Goal: Information Seeking & Learning: Learn about a topic

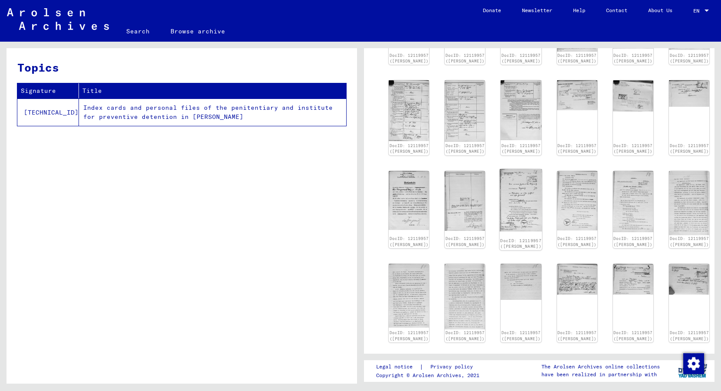
scroll to position [331, 0]
click at [627, 227] on img at bounding box center [633, 200] width 43 height 65
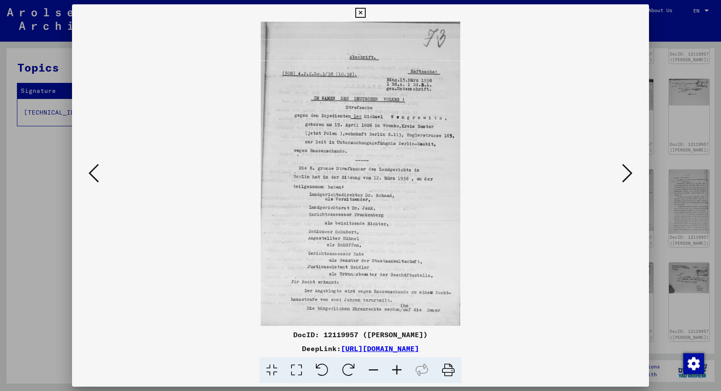
click at [630, 175] on icon at bounding box center [627, 173] width 10 height 21
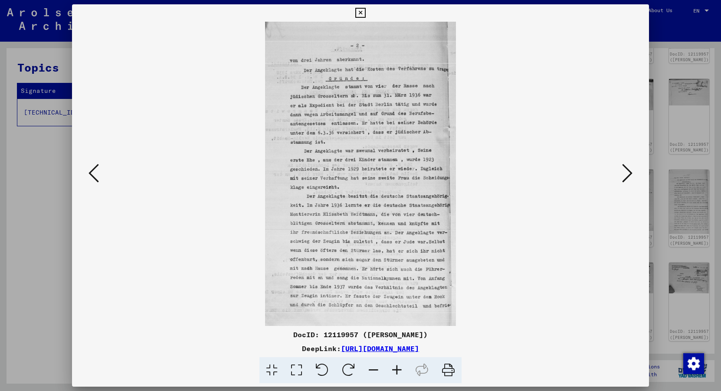
click at [630, 175] on icon at bounding box center [627, 173] width 10 height 21
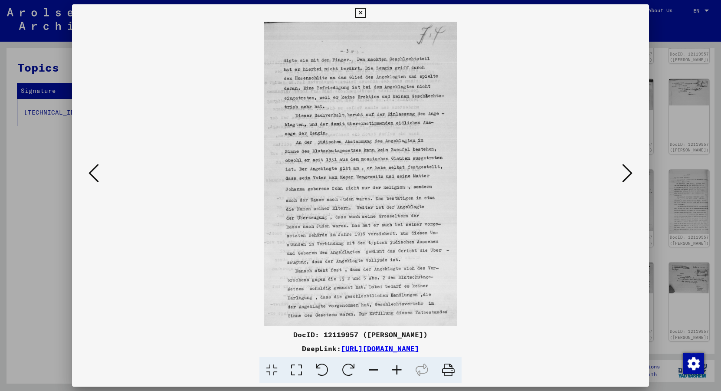
click at [630, 175] on icon at bounding box center [627, 173] width 10 height 21
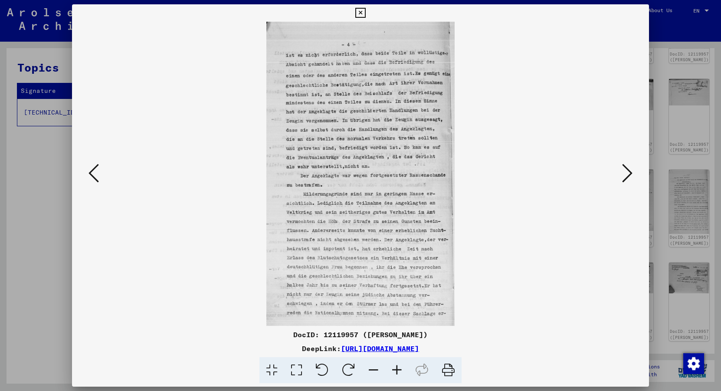
click at [627, 170] on icon at bounding box center [627, 173] width 10 height 21
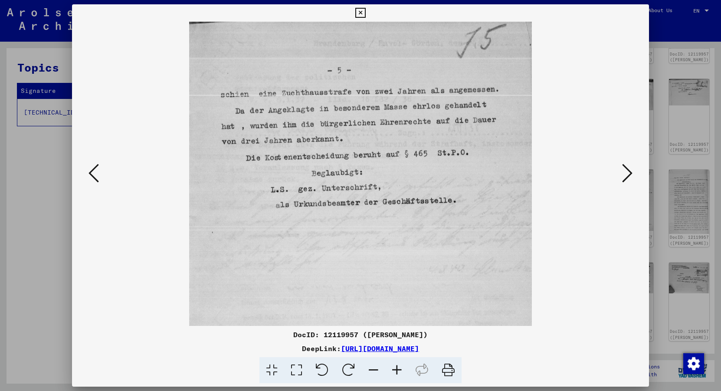
click at [99, 171] on icon at bounding box center [94, 173] width 10 height 21
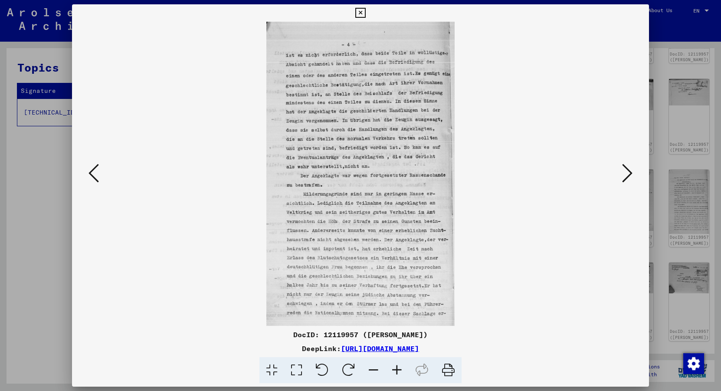
click at [99, 171] on icon at bounding box center [94, 173] width 10 height 21
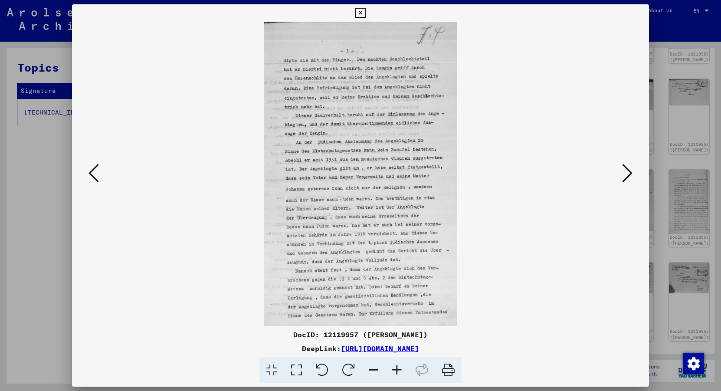
click at [99, 171] on icon at bounding box center [94, 173] width 10 height 21
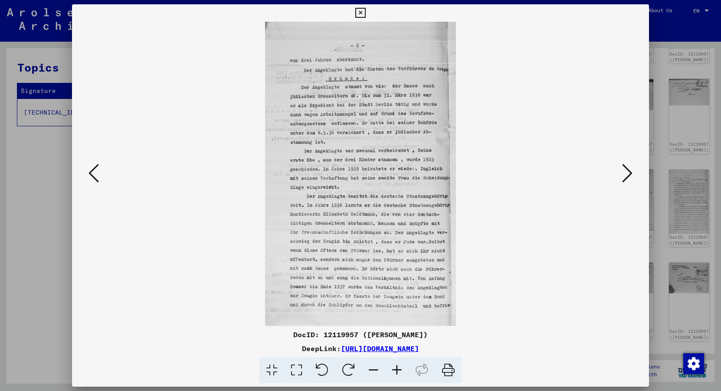
click at [99, 171] on icon at bounding box center [94, 173] width 10 height 21
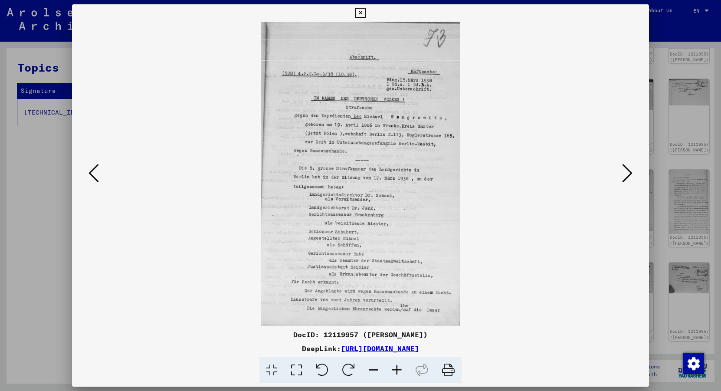
click at [618, 168] on img at bounding box center [361, 174] width 518 height 304
click at [627, 168] on icon at bounding box center [627, 173] width 10 height 21
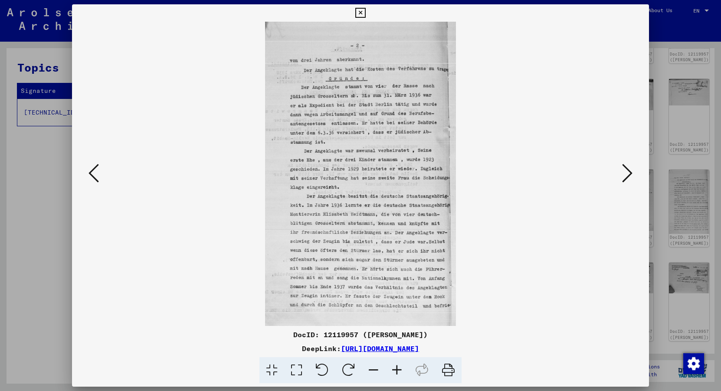
click at [627, 168] on icon at bounding box center [627, 173] width 10 height 21
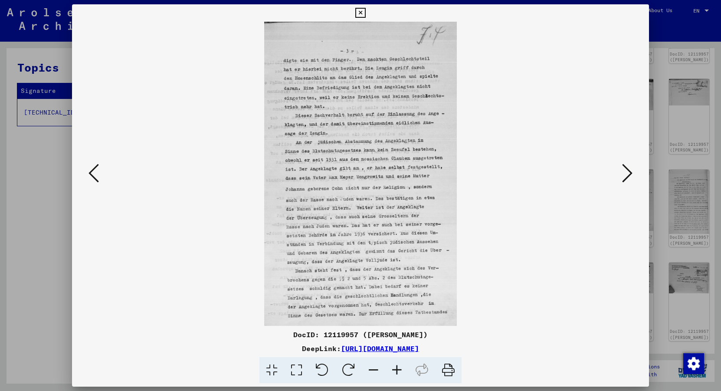
click at [627, 168] on icon at bounding box center [627, 173] width 10 height 21
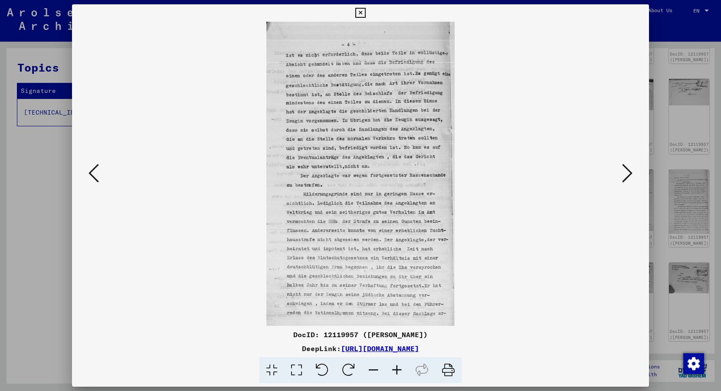
click at [627, 168] on icon at bounding box center [627, 173] width 10 height 21
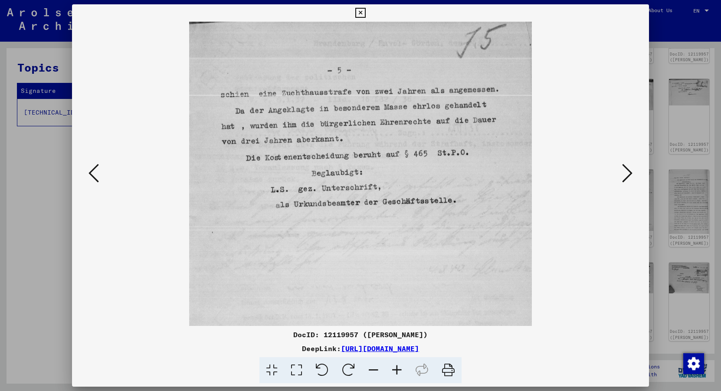
click at [627, 168] on icon at bounding box center [627, 173] width 10 height 21
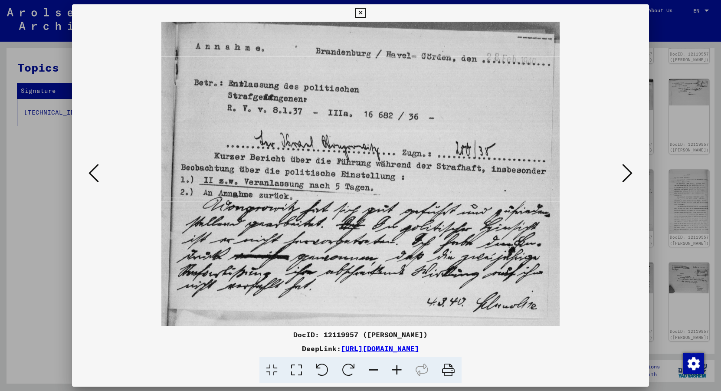
click at [627, 168] on icon at bounding box center [627, 173] width 10 height 21
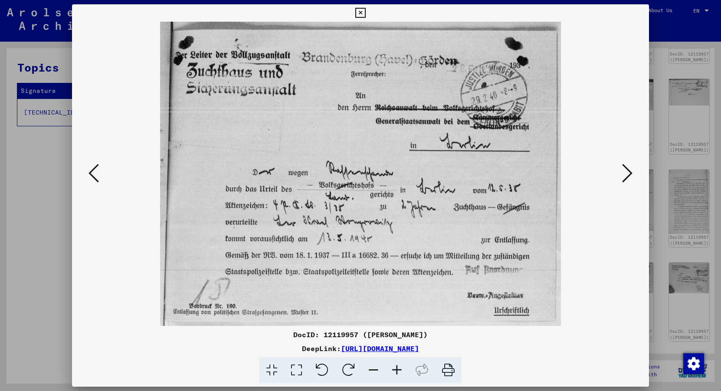
click at [627, 168] on icon at bounding box center [627, 173] width 10 height 21
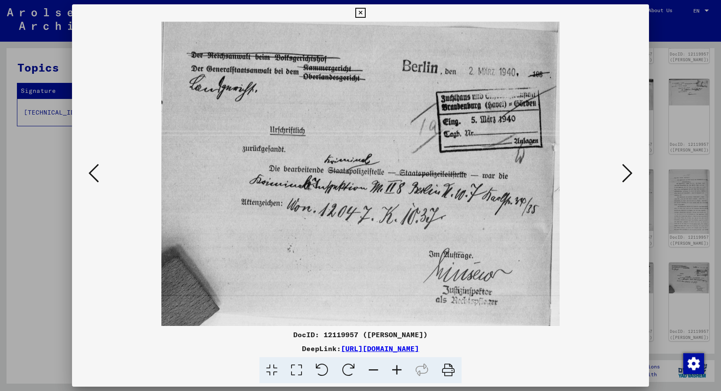
click at [627, 168] on icon at bounding box center [627, 173] width 10 height 21
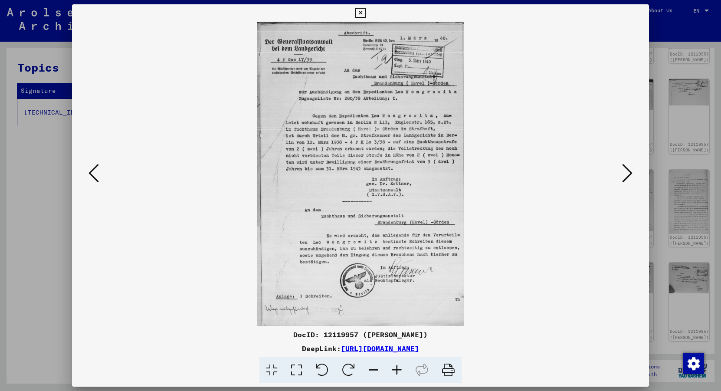
click at [95, 167] on icon at bounding box center [94, 173] width 10 height 21
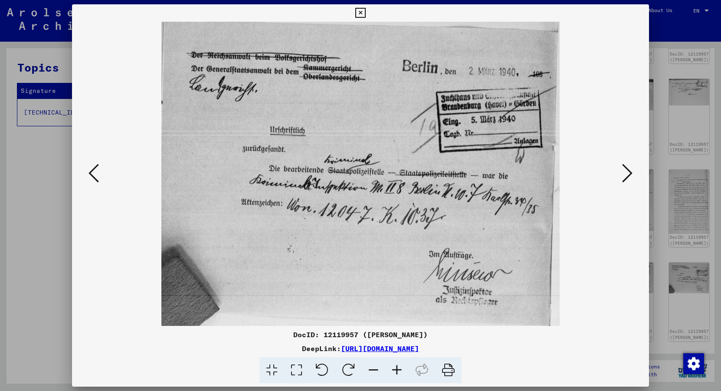
click at [95, 167] on icon at bounding box center [94, 173] width 10 height 21
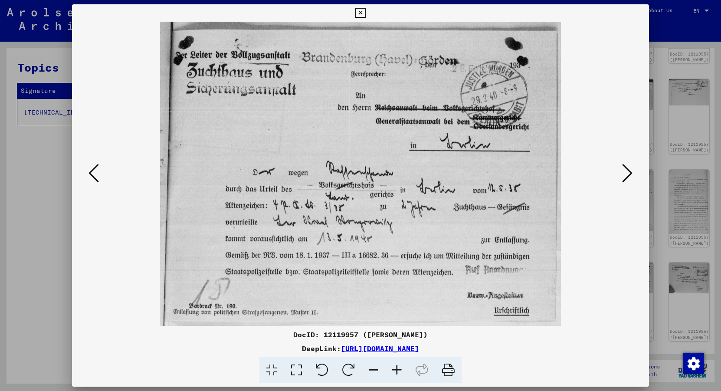
click at [95, 167] on icon at bounding box center [94, 173] width 10 height 21
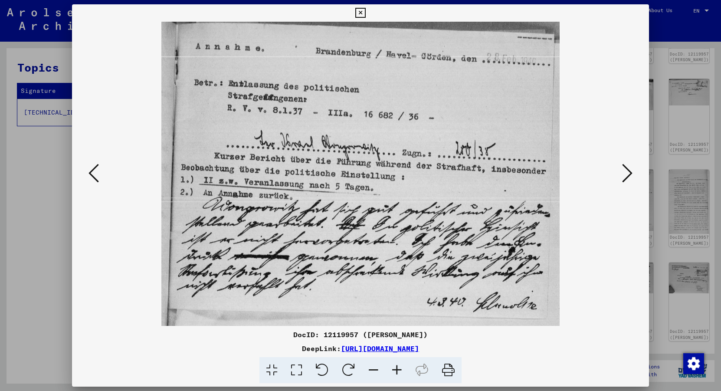
click at [95, 167] on icon at bounding box center [94, 173] width 10 height 21
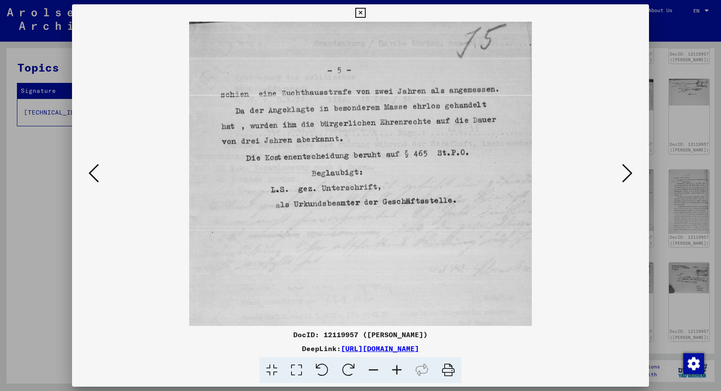
click at [95, 167] on icon at bounding box center [94, 173] width 10 height 21
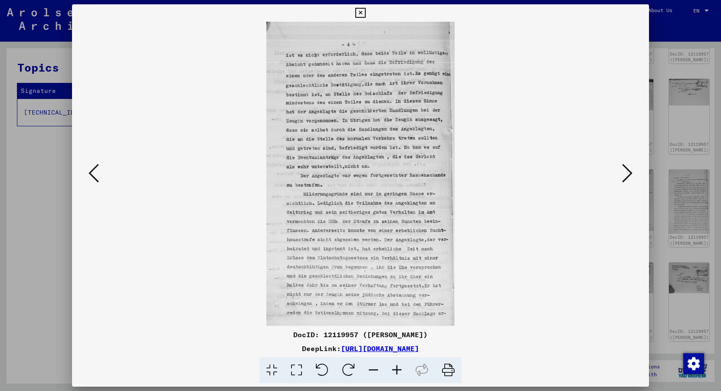
click at [95, 167] on icon at bounding box center [94, 173] width 10 height 21
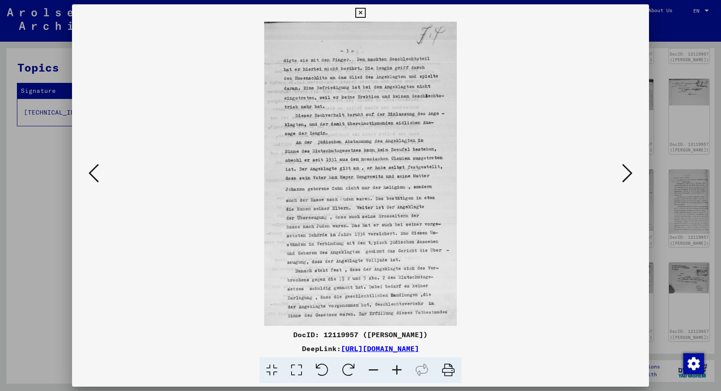
click at [95, 167] on icon at bounding box center [94, 173] width 10 height 21
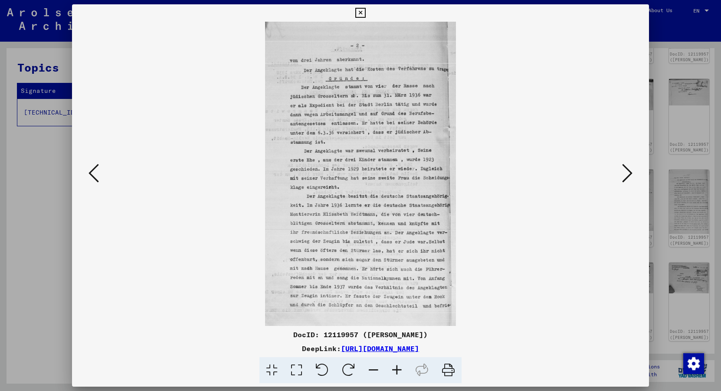
click at [95, 167] on icon at bounding box center [94, 173] width 10 height 21
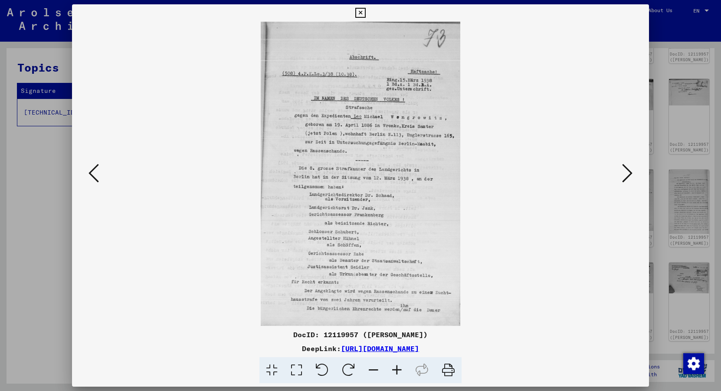
click at [630, 174] on icon at bounding box center [627, 173] width 10 height 21
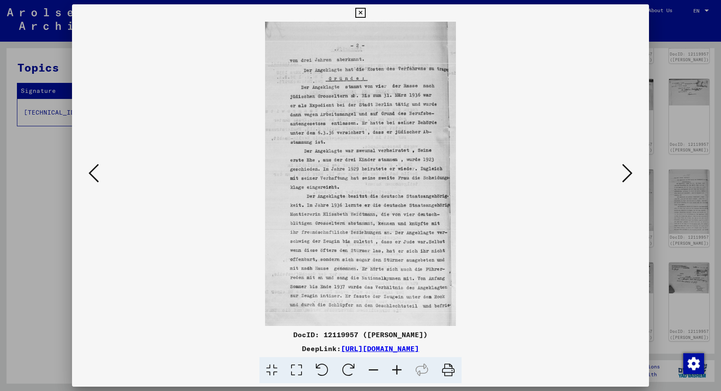
click at [630, 174] on icon at bounding box center [627, 173] width 10 height 21
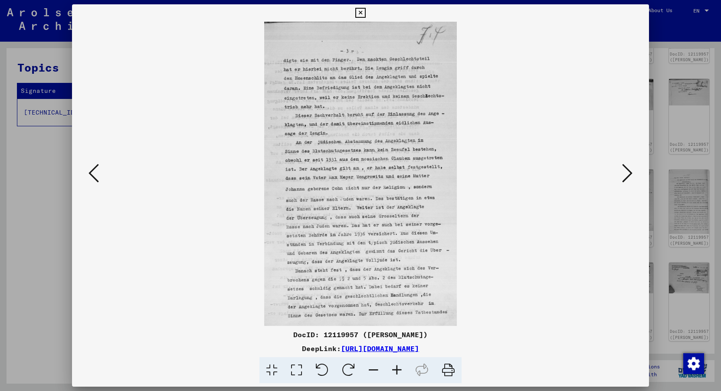
click at [630, 174] on icon at bounding box center [627, 173] width 10 height 21
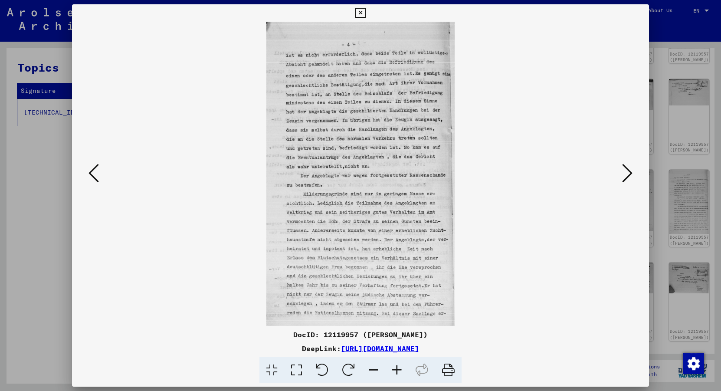
click at [630, 174] on icon at bounding box center [627, 173] width 10 height 21
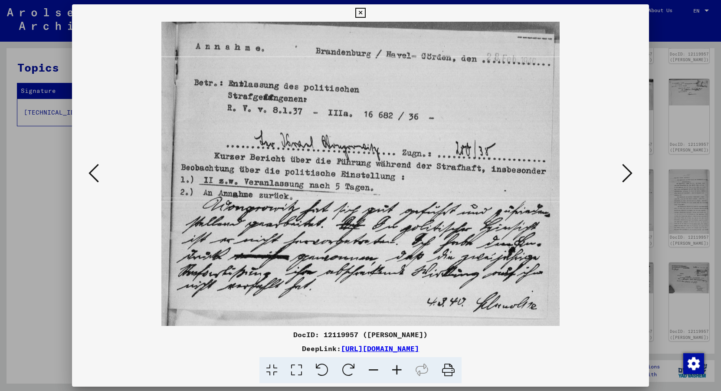
click at [630, 174] on icon at bounding box center [627, 173] width 10 height 21
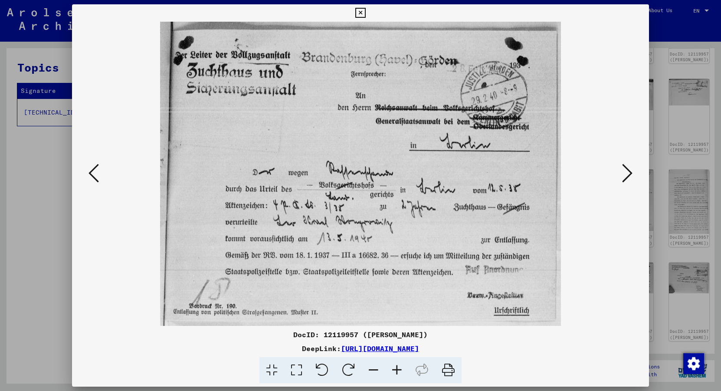
click at [630, 174] on icon at bounding box center [627, 173] width 10 height 21
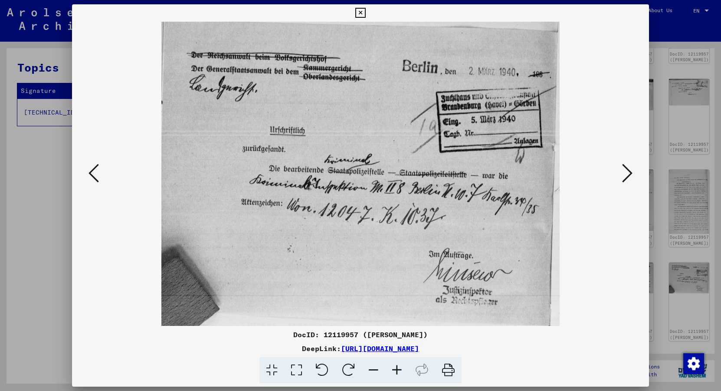
click at [630, 174] on icon at bounding box center [627, 173] width 10 height 21
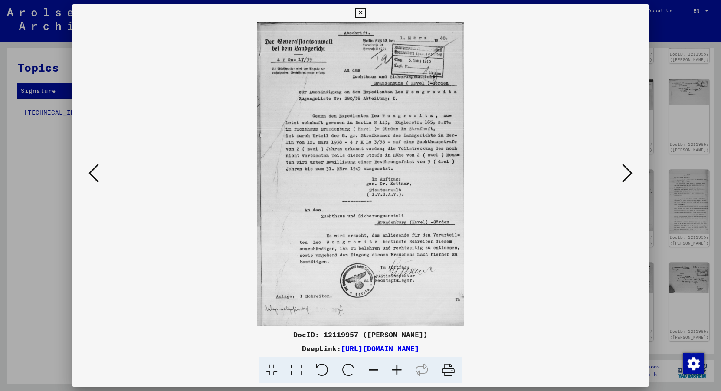
drag, startPoint x: 401, startPoint y: 169, endPoint x: 315, endPoint y: 117, distance: 100.1
click at [394, 154] on img at bounding box center [361, 174] width 518 height 304
click at [97, 175] on icon at bounding box center [94, 173] width 10 height 21
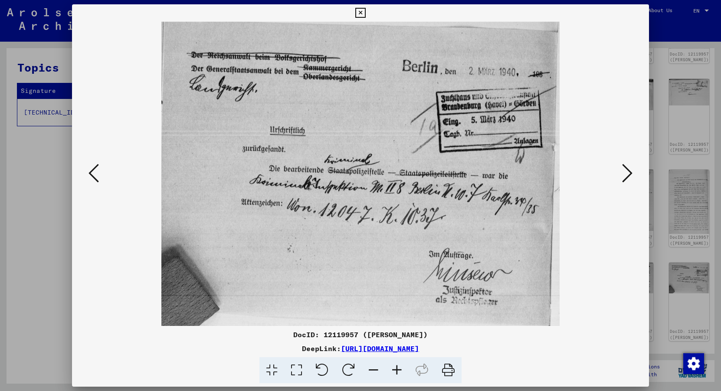
click at [97, 175] on icon at bounding box center [94, 173] width 10 height 21
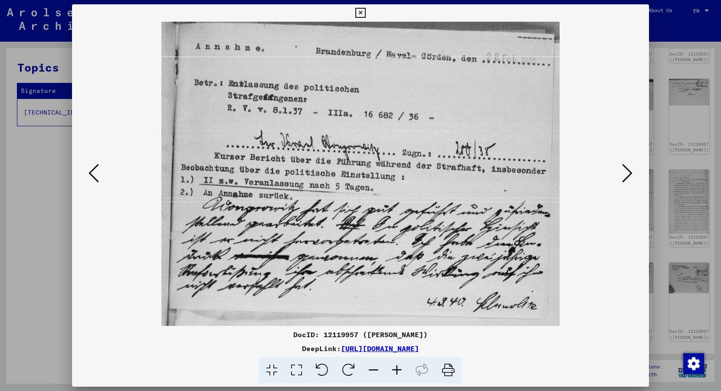
click at [97, 175] on icon at bounding box center [94, 173] width 10 height 21
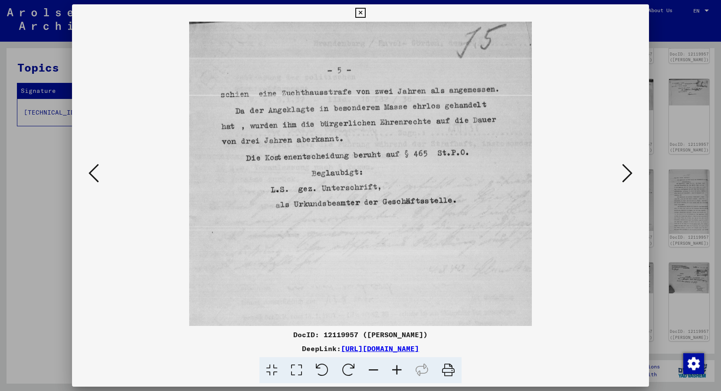
click at [97, 175] on icon at bounding box center [94, 173] width 10 height 21
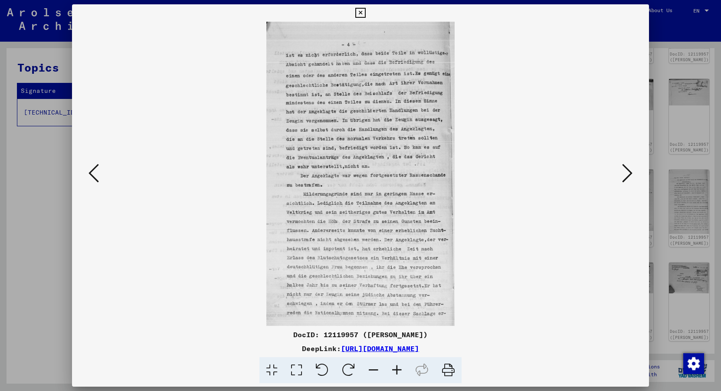
click at [97, 175] on icon at bounding box center [94, 173] width 10 height 21
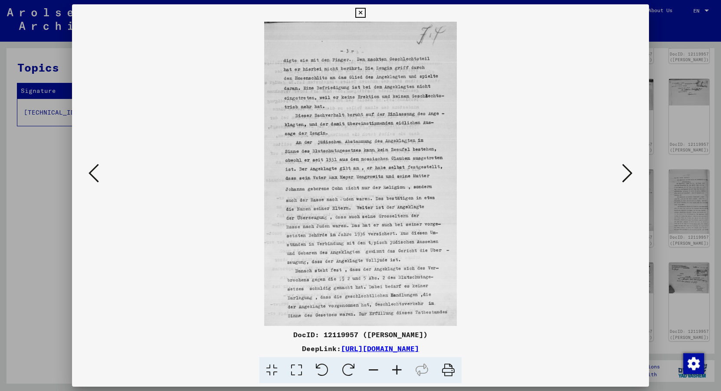
click at [97, 175] on icon at bounding box center [94, 173] width 10 height 21
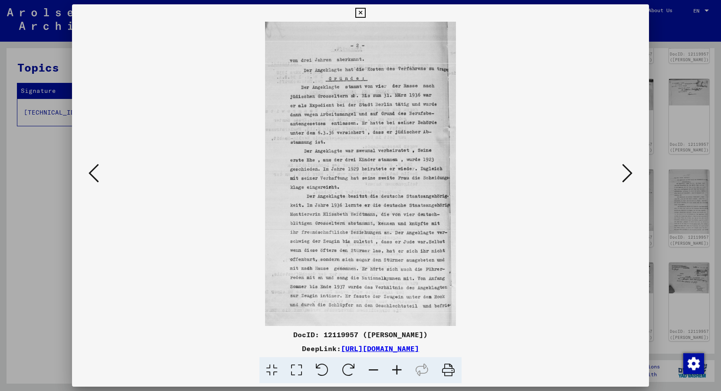
click at [97, 175] on icon at bounding box center [94, 173] width 10 height 21
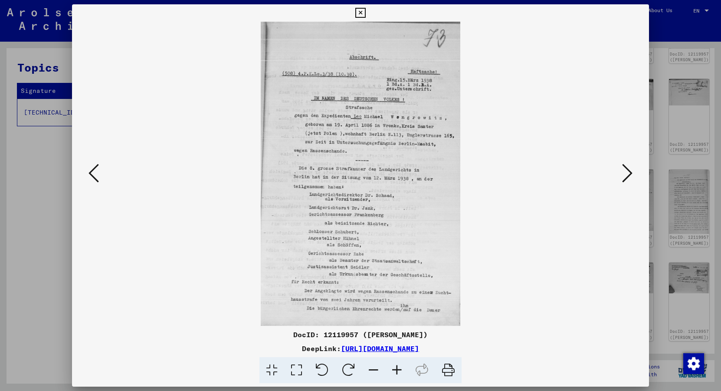
click at [623, 177] on icon at bounding box center [627, 173] width 10 height 21
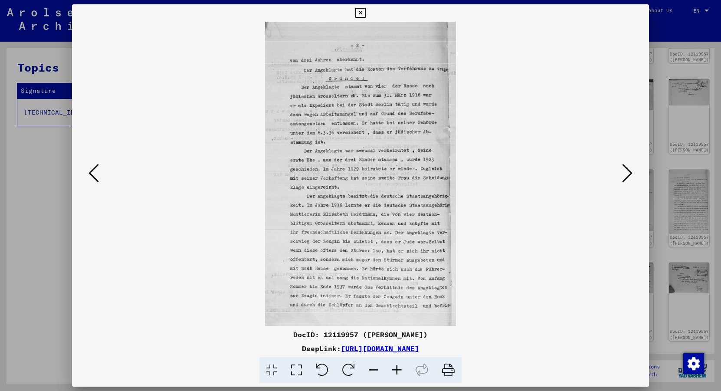
click at [365, 14] on icon at bounding box center [360, 13] width 10 height 10
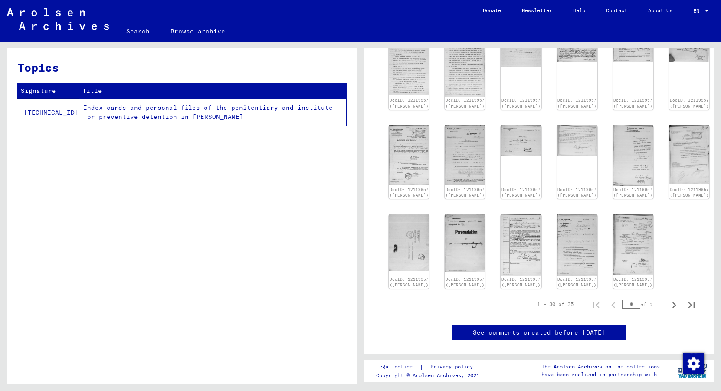
scroll to position [568, 0]
